Goal: Information Seeking & Learning: Find specific fact

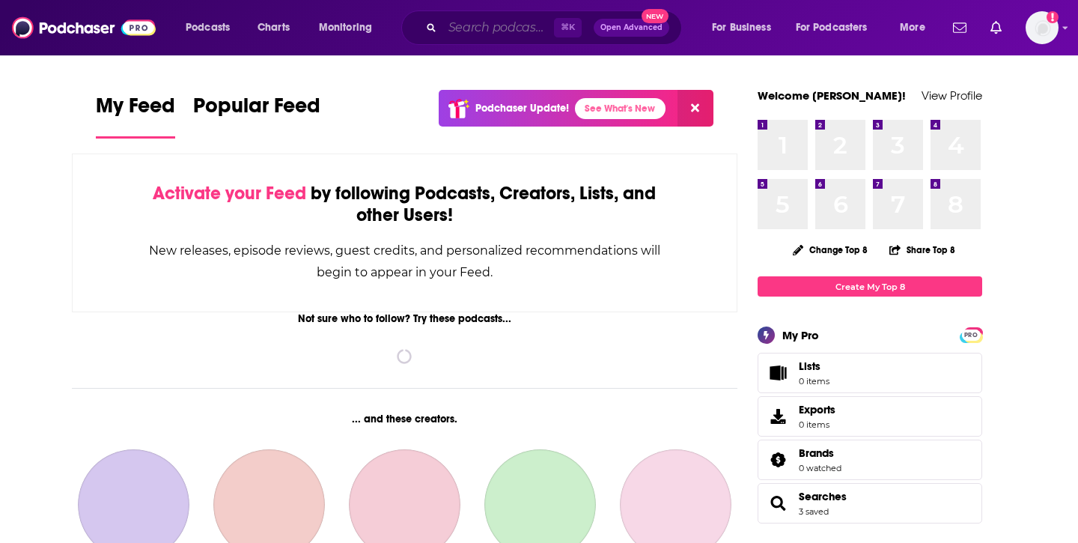
click at [472, 28] on input "Search podcasts, credits, & more..." at bounding box center [498, 28] width 112 height 24
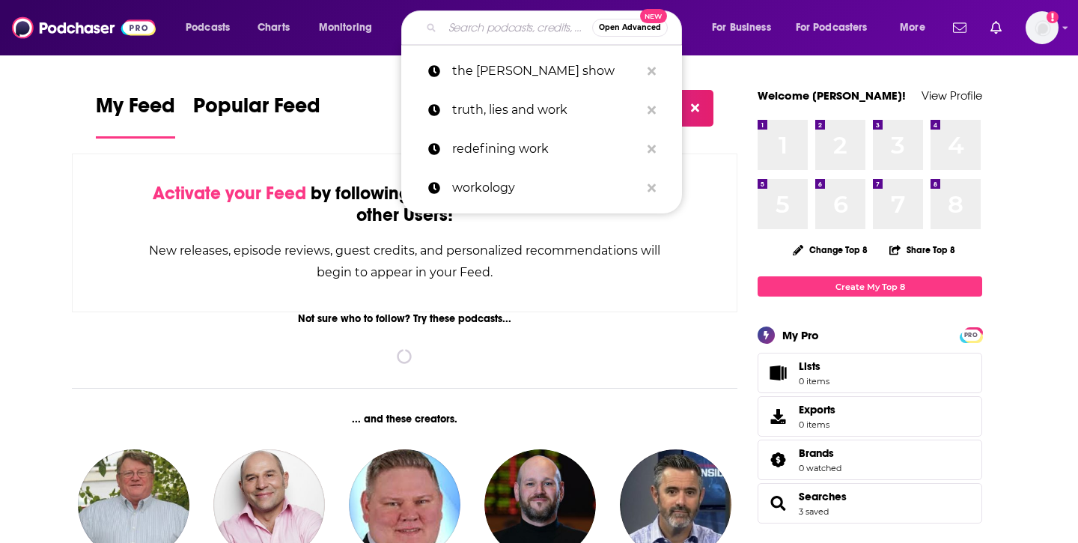
paste input "The [PERSON_NAME] Podcast"
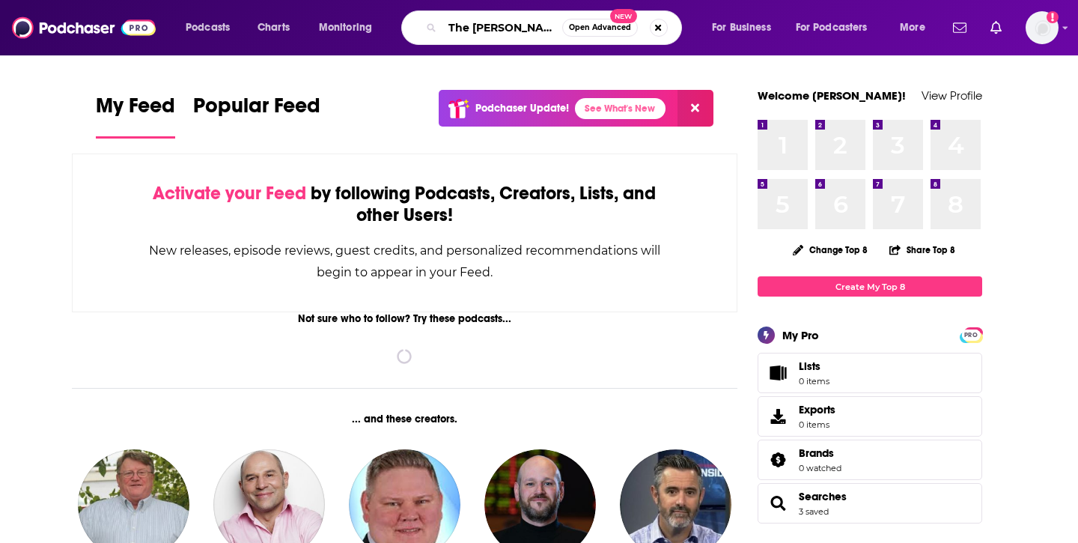
scroll to position [0, 31]
type input "The [PERSON_NAME] Podcast"
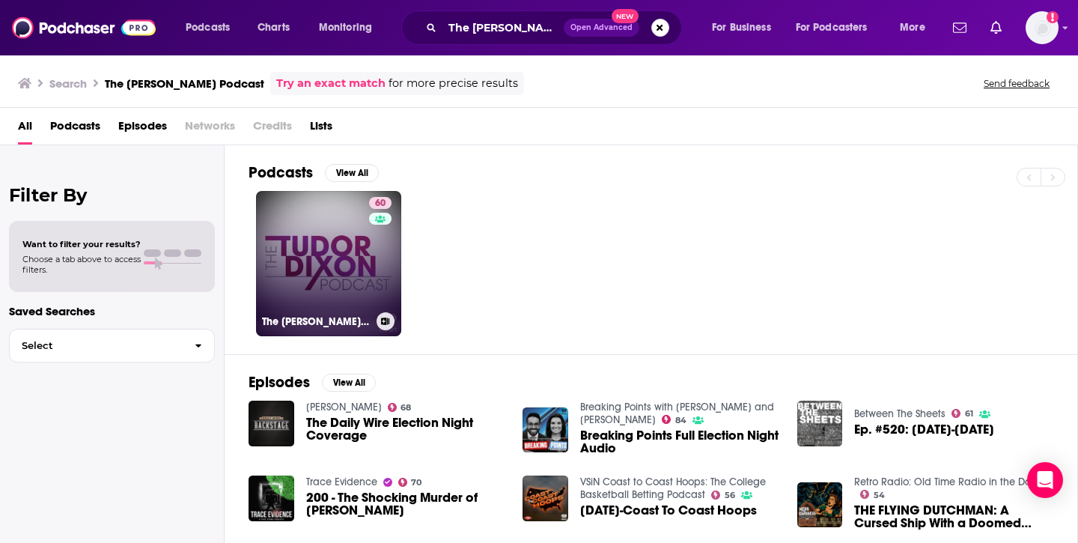
click at [297, 254] on link "60 The Tudor Dixon Podcast" at bounding box center [328, 263] width 145 height 145
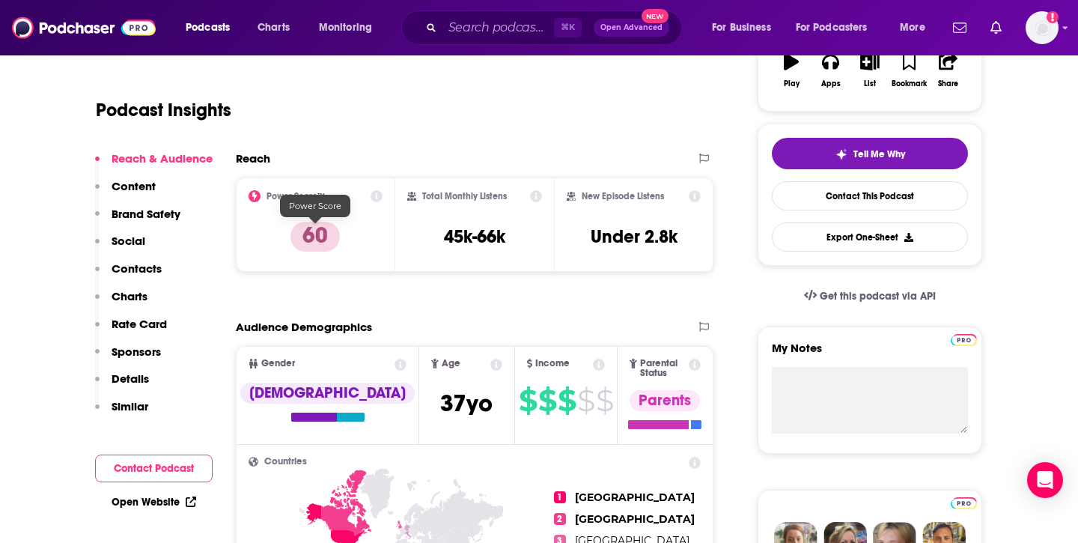
scroll to position [288, 0]
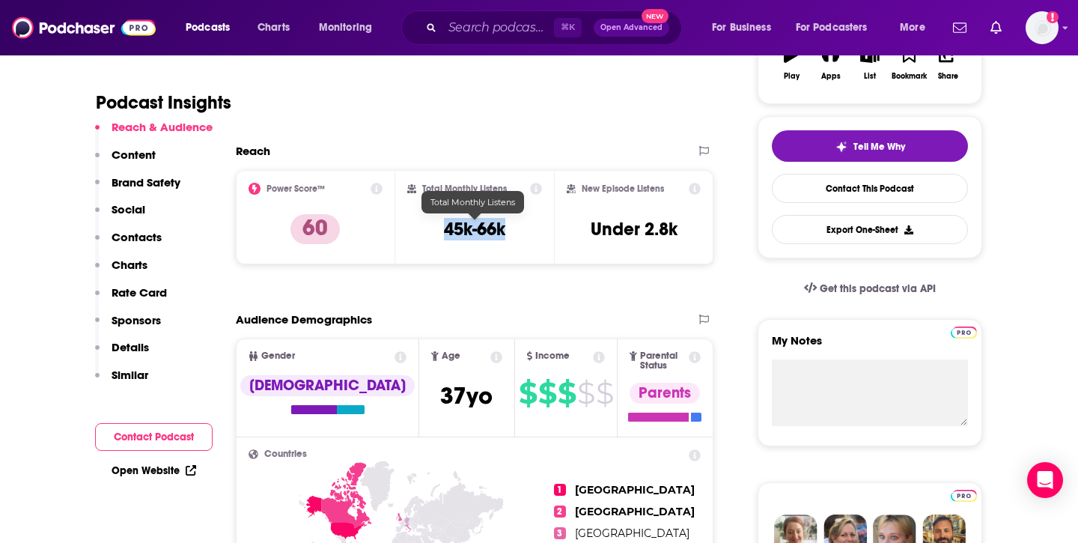
drag, startPoint x: 436, startPoint y: 232, endPoint x: 537, endPoint y: 232, distance: 101.8
click at [537, 232] on div "Total Monthly Listens 45k-66k" at bounding box center [474, 217] width 135 height 69
copy h3 "45k-66k"
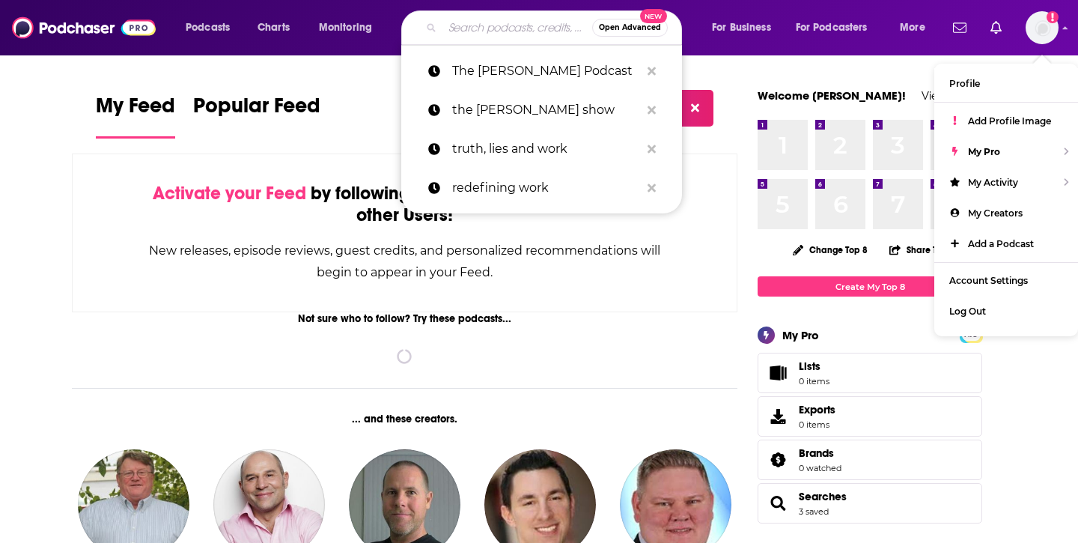
click at [502, 28] on input "Search podcasts, credits, & more..." at bounding box center [517, 28] width 150 height 24
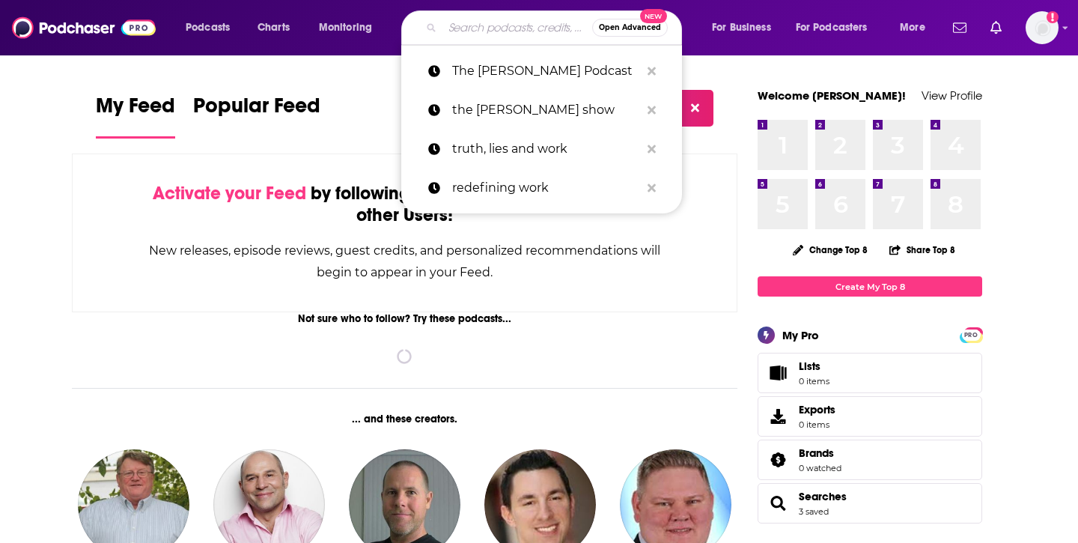
paste input "The Mens Room Podcast"
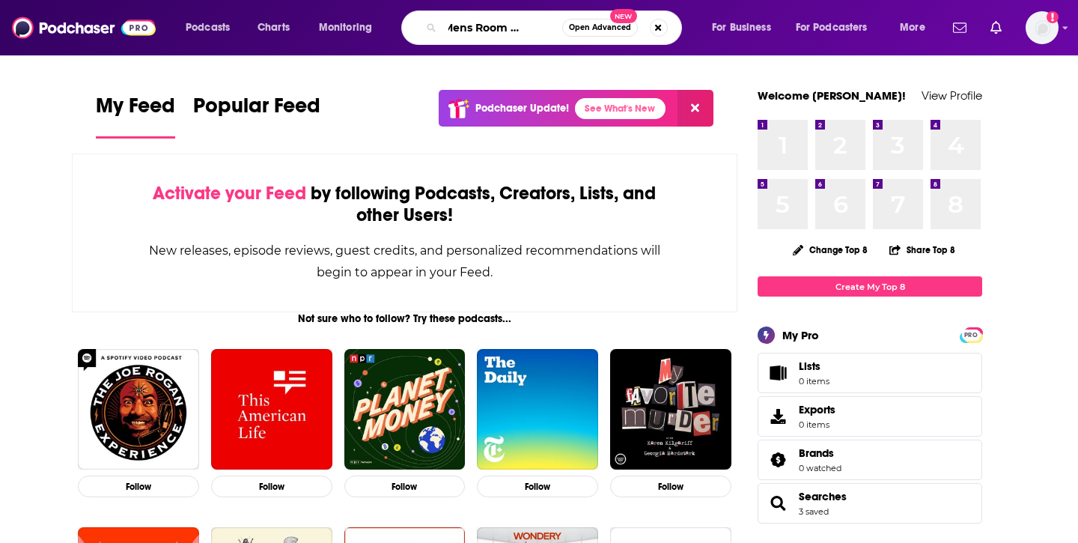
type input "The Mens Room Podcast"
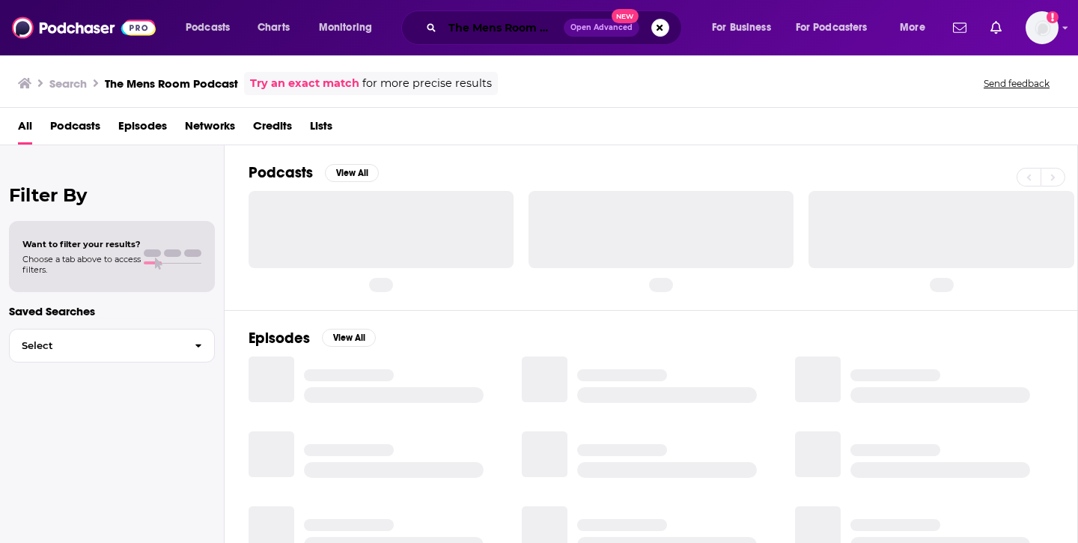
click at [523, 26] on input "The Mens Room Podcast" at bounding box center [502, 28] width 121 height 24
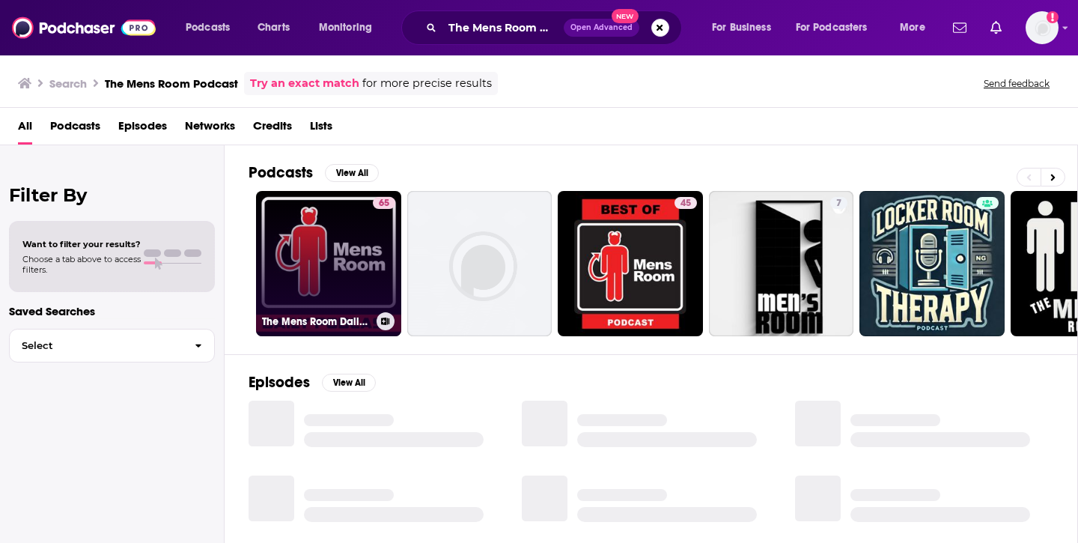
click at [341, 256] on link "65 The Mens Room Daily Podcast" at bounding box center [328, 263] width 145 height 145
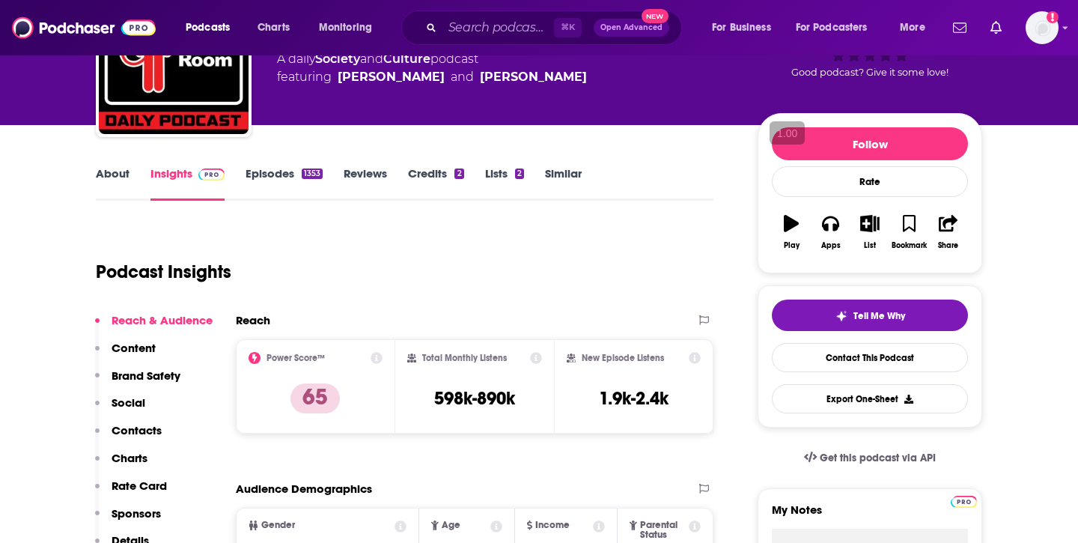
scroll to position [142, 0]
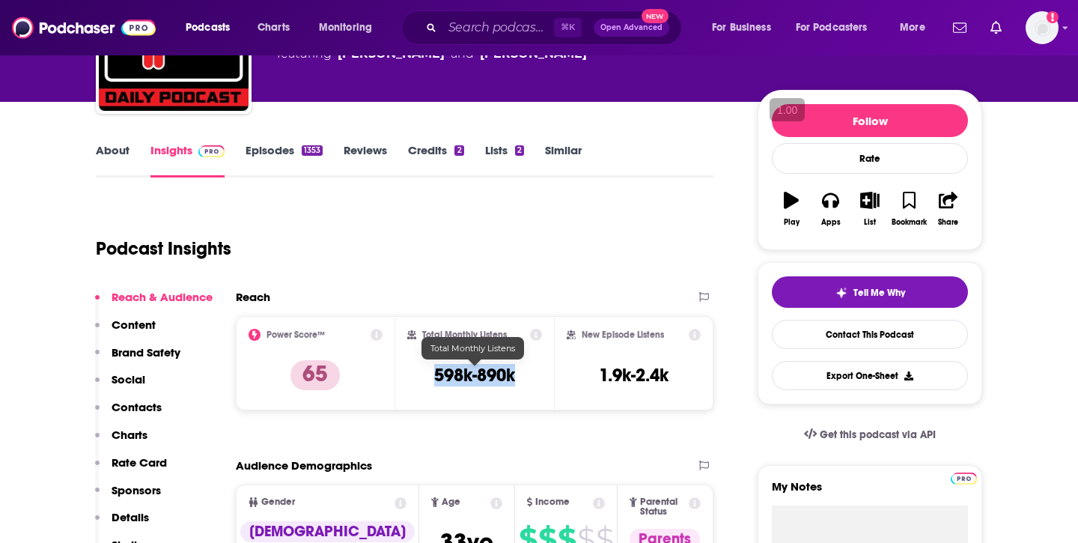
drag, startPoint x: 447, startPoint y: 375, endPoint x: 541, endPoint y: 375, distance: 94.3
click at [541, 375] on div "Total Monthly Listens 598k-890k" at bounding box center [474, 363] width 135 height 69
copy h3 "598k-890k"
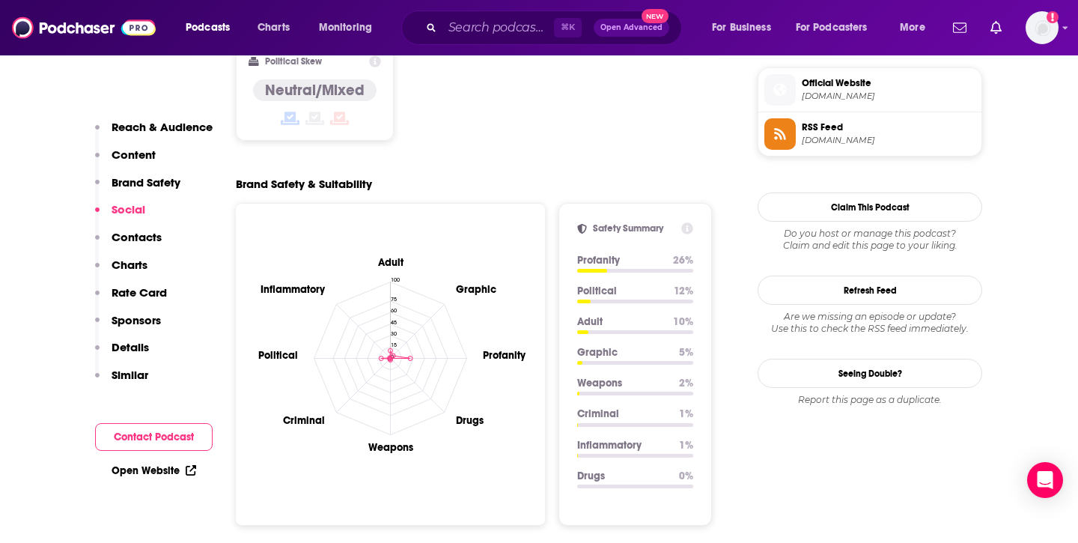
scroll to position [1549, 0]
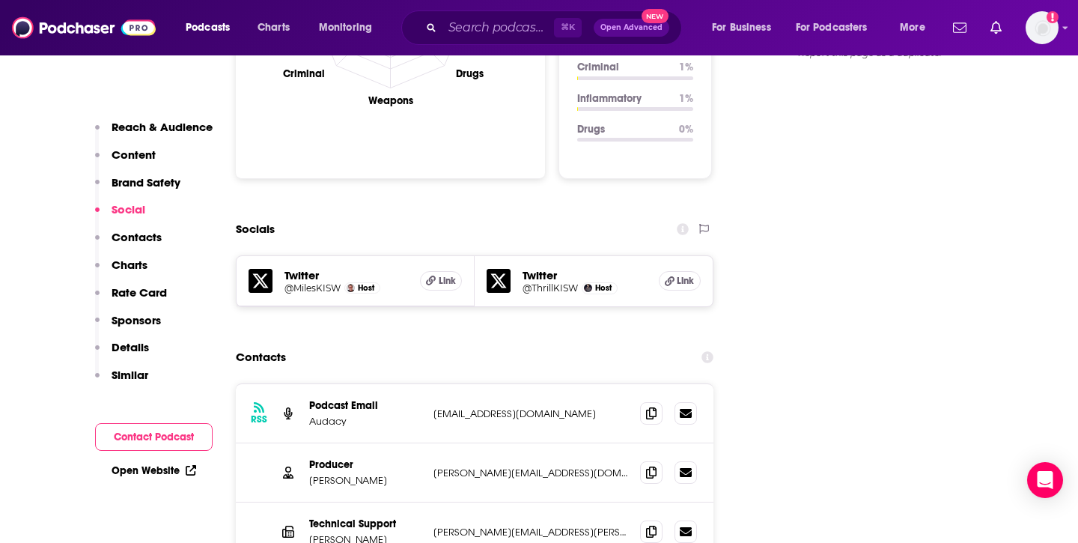
click at [359, 282] on div "Host" at bounding box center [362, 288] width 36 height 12
click at [317, 268] on h5 "Twitter" at bounding box center [346, 275] width 124 height 14
click at [311, 282] on h5 "@MilesKISW" at bounding box center [312, 287] width 56 height 11
